Goal: Information Seeking & Learning: Learn about a topic

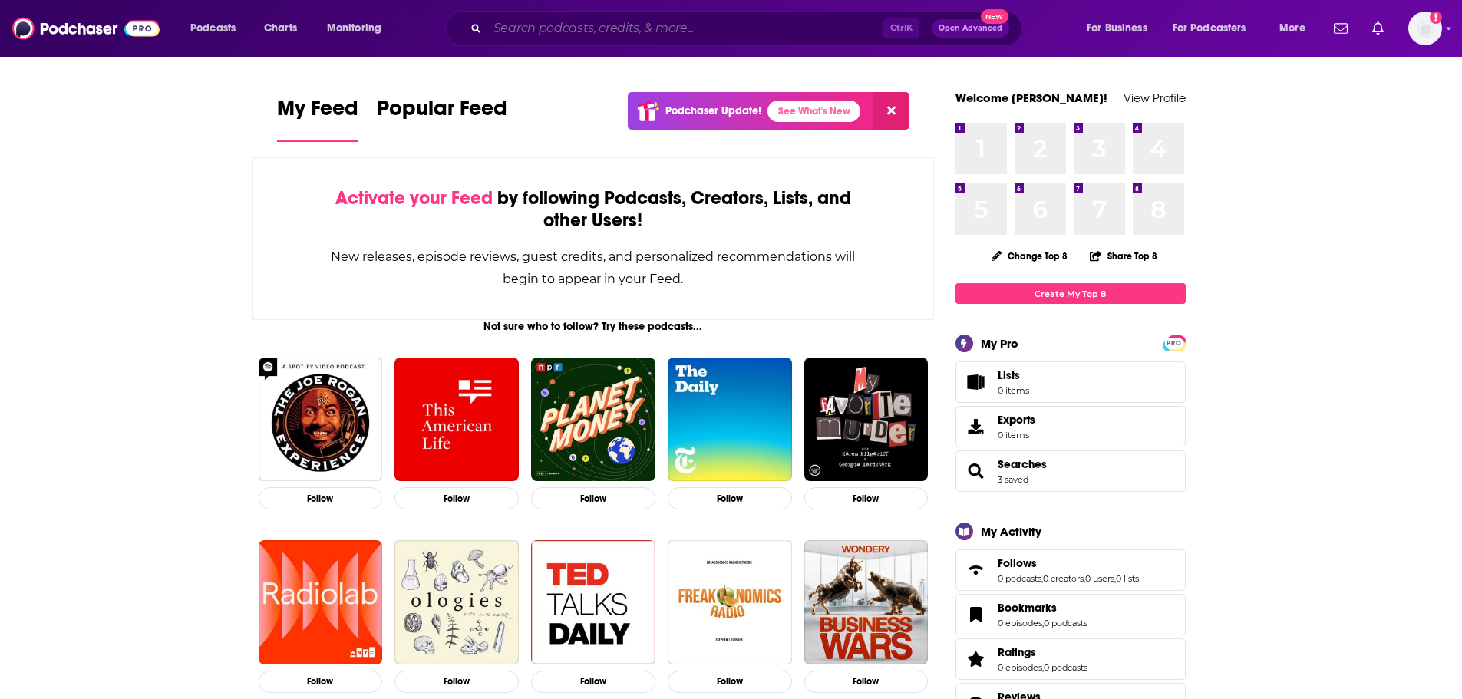
click at [673, 26] on input "Search podcasts, credits, & more..." at bounding box center [685, 28] width 396 height 25
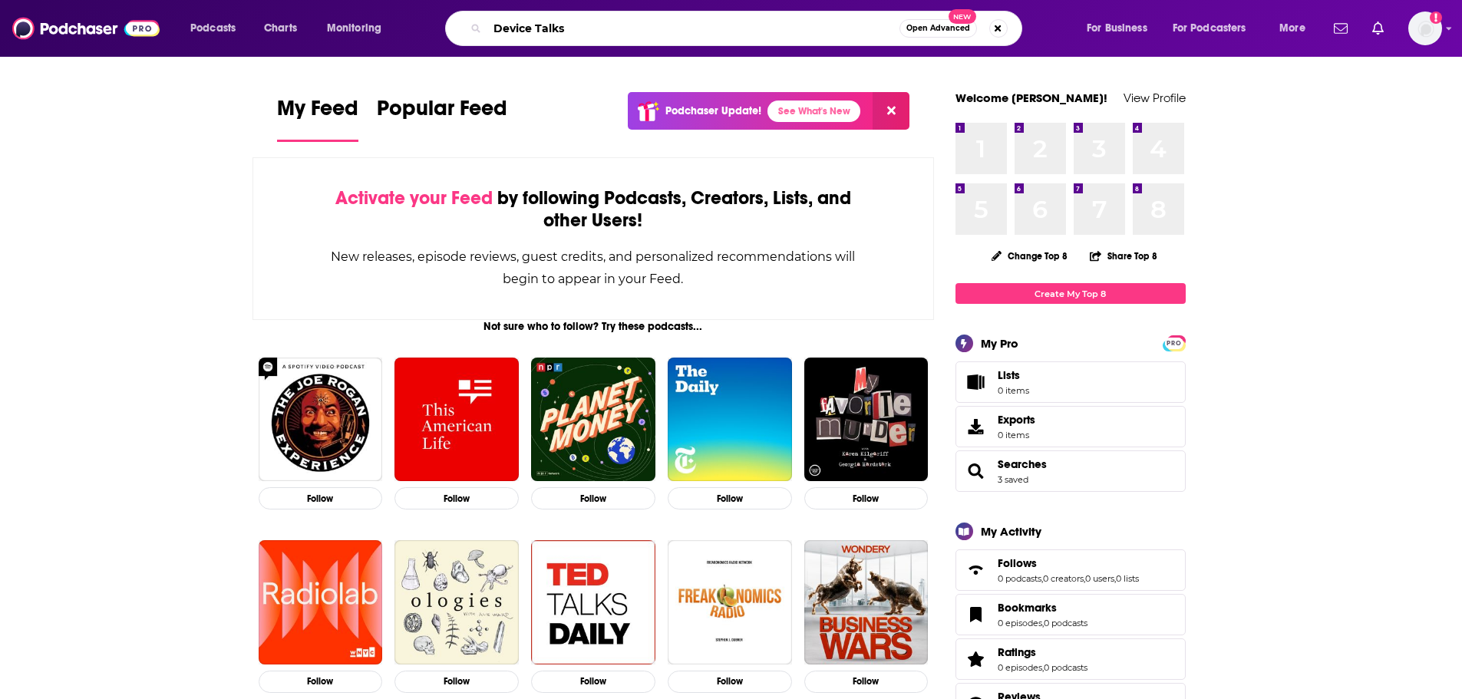
type input "Device Talks"
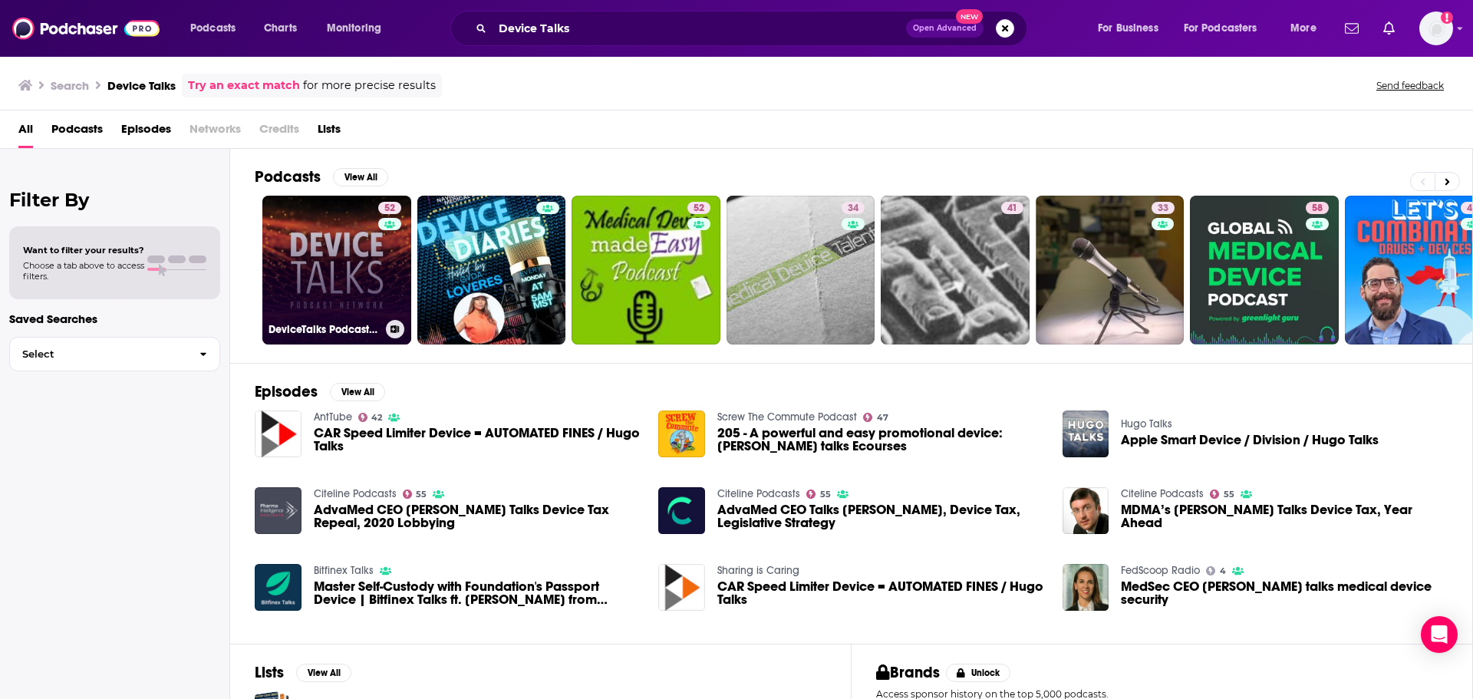
click at [371, 285] on link "52 DeviceTalks Podcast Network" at bounding box center [336, 270] width 149 height 149
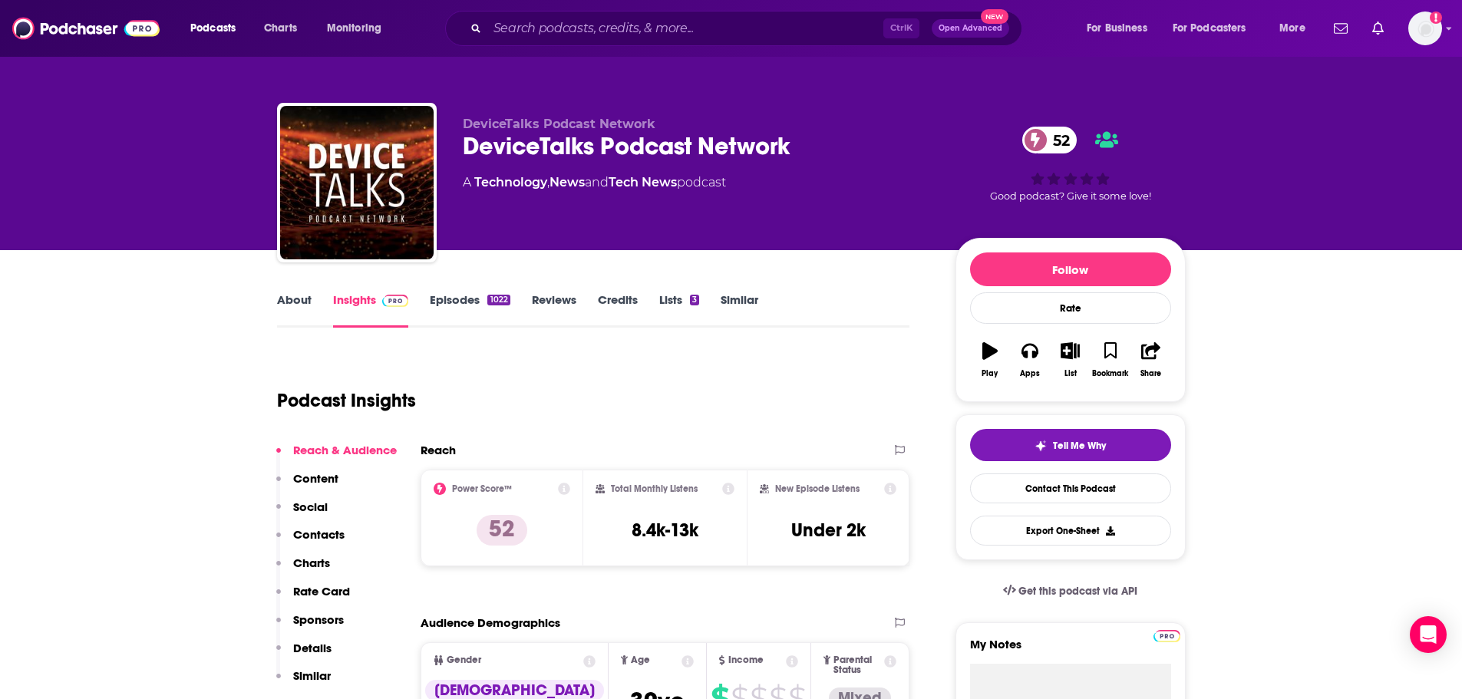
click at [298, 291] on div "About Insights Episodes 1022 Reviews Credits Lists 3 Similar" at bounding box center [593, 309] width 633 height 38
click at [298, 302] on link "About" at bounding box center [294, 309] width 35 height 35
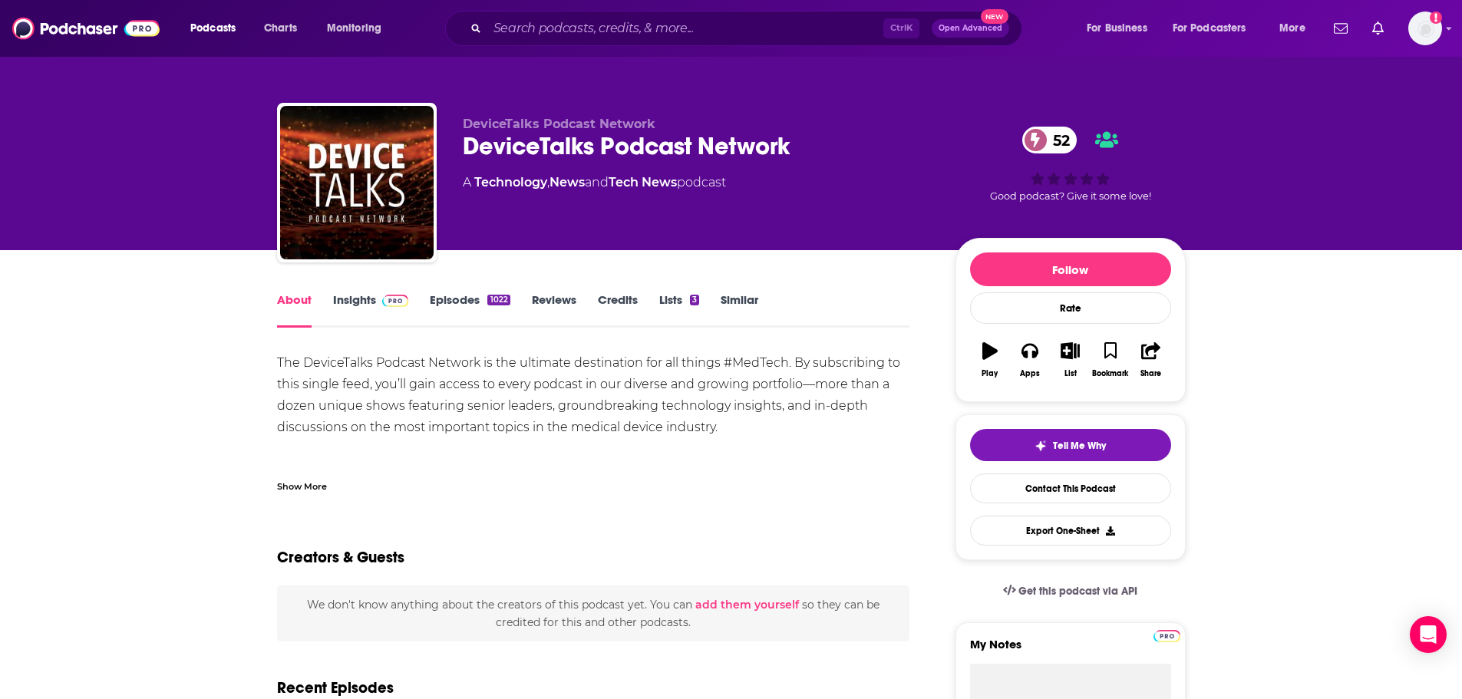
click at [352, 297] on link "Insights" at bounding box center [371, 309] width 76 height 35
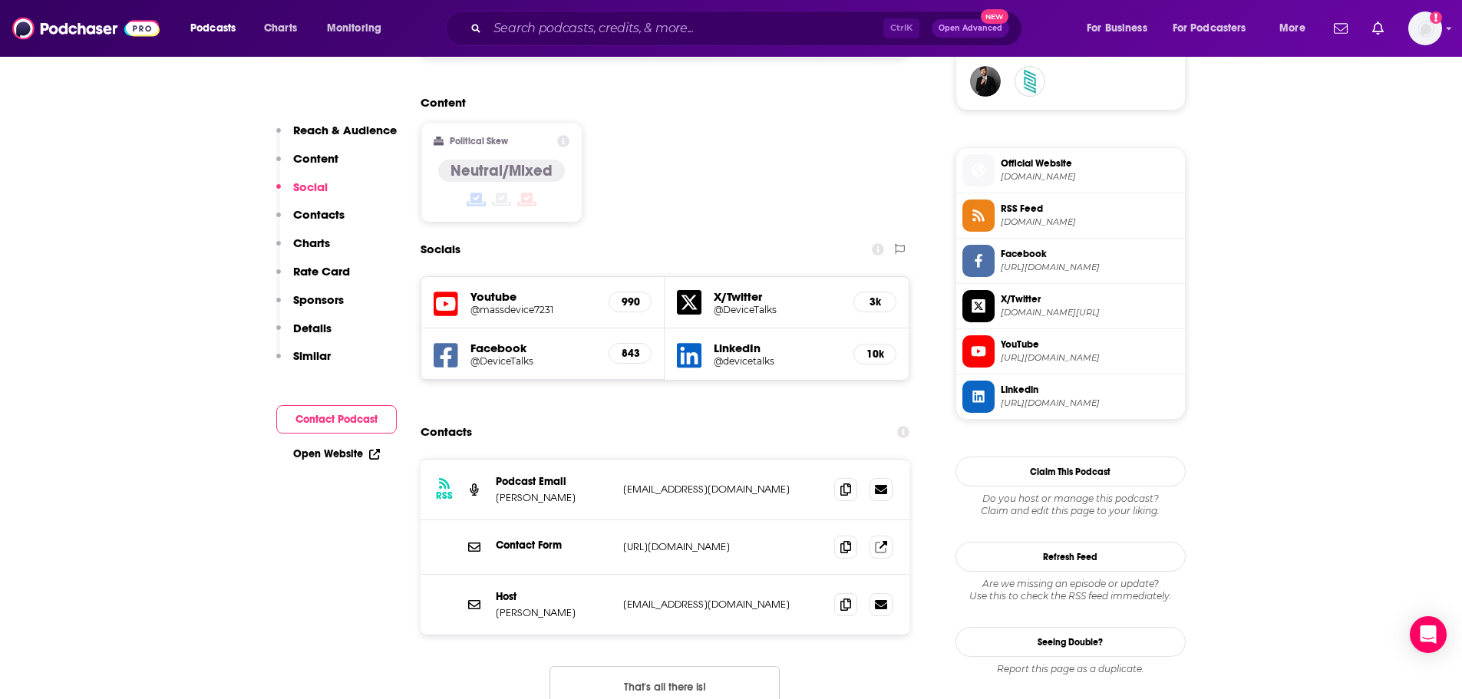
scroll to position [1153, 0]
click at [848, 599] on icon at bounding box center [845, 605] width 11 height 12
